Goal: Understand process/instructions: Learn how to perform a task or action

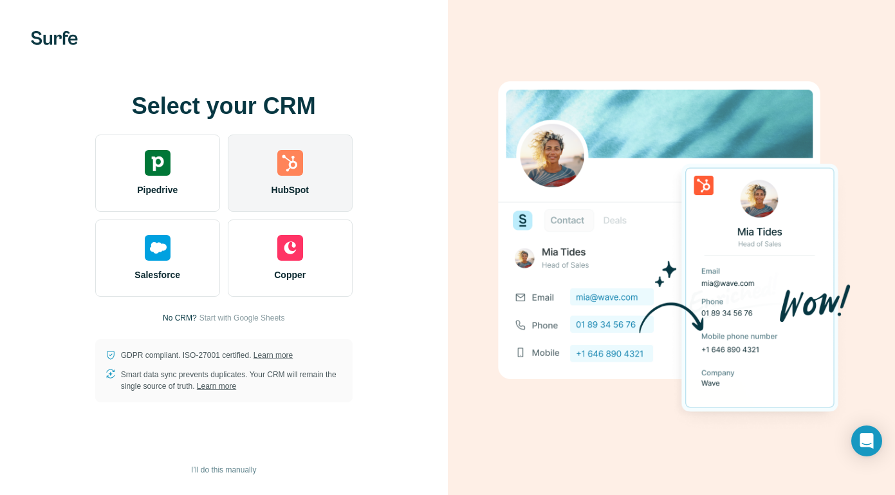
click at [309, 169] on div "HubSpot" at bounding box center [290, 172] width 125 height 77
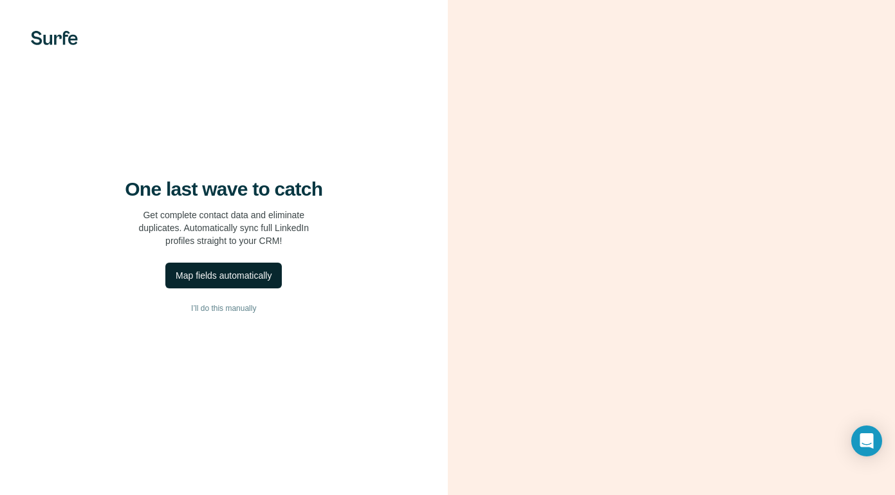
click at [244, 278] on div "Map fields automatically" at bounding box center [224, 275] width 96 height 13
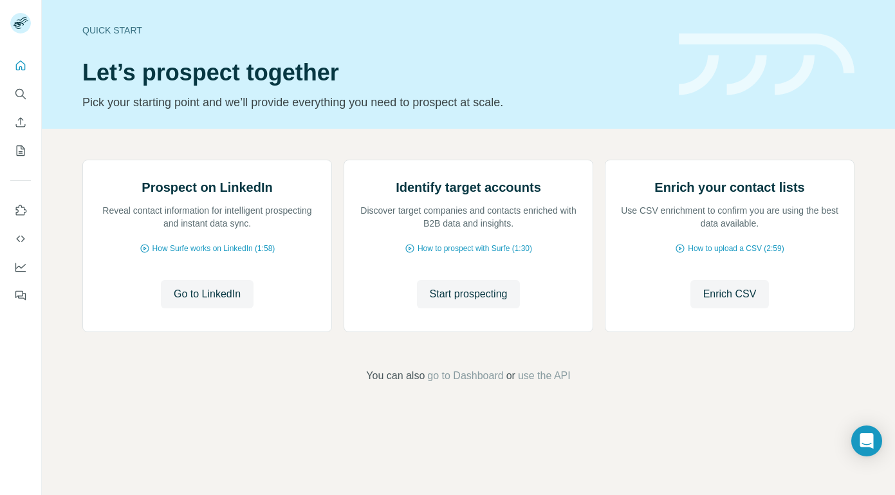
scroll to position [59, 0]
click at [20, 208] on icon "Use Surfe on LinkedIn" at bounding box center [20, 210] width 13 height 13
click at [19, 66] on icon "Quick start" at bounding box center [21, 65] width 10 height 10
click at [45, 203] on div "Prospect on LinkedIn Reveal contact information for intelligent prospecting and…" at bounding box center [468, 272] width 853 height 286
